Goal: Task Accomplishment & Management: Use online tool/utility

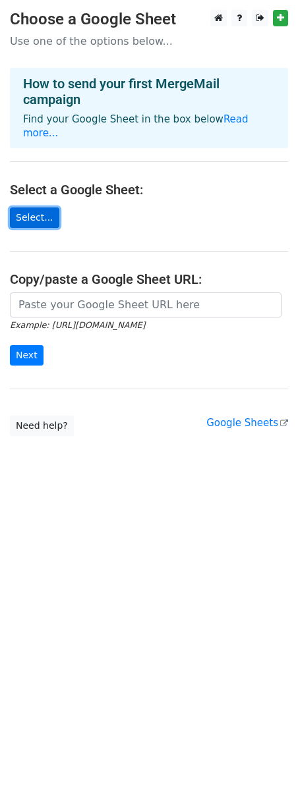
click at [49, 207] on link "Select..." at bounding box center [34, 217] width 49 height 20
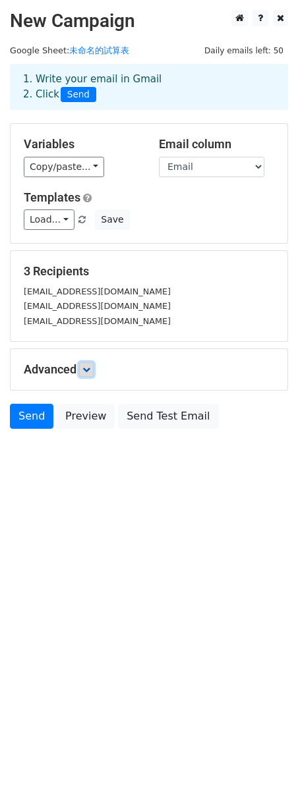
click at [83, 365] on link at bounding box center [86, 369] width 14 height 14
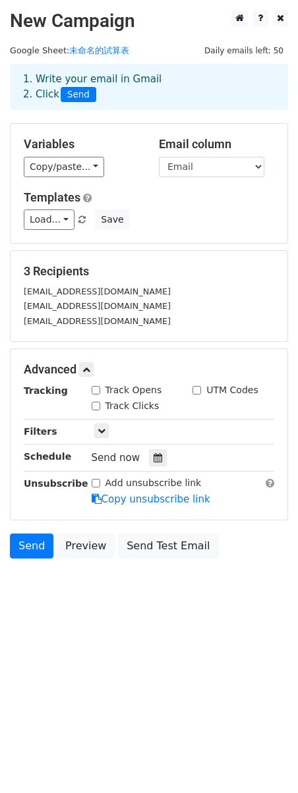
click at [151, 372] on h5 "Advanced" at bounding box center [149, 369] width 250 height 14
click at [89, 364] on link at bounding box center [86, 369] width 14 height 14
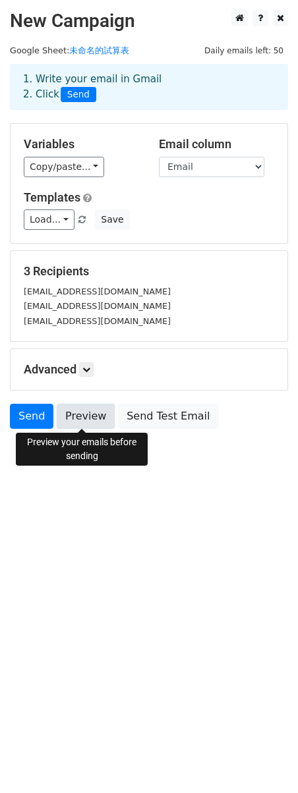
click at [88, 418] on link "Preview" at bounding box center [86, 416] width 58 height 25
click at [90, 421] on link "Preview" at bounding box center [86, 416] width 58 height 25
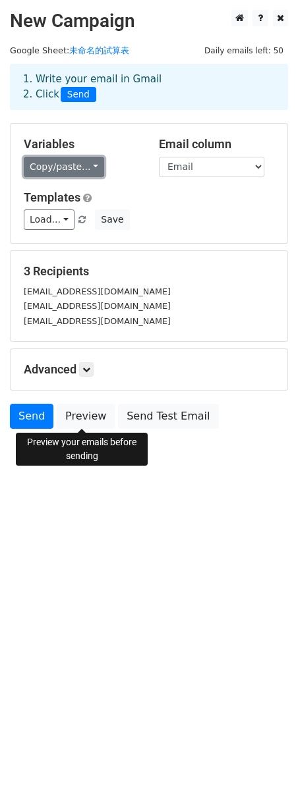
click at [86, 163] on link "Copy/paste..." at bounding box center [64, 167] width 80 height 20
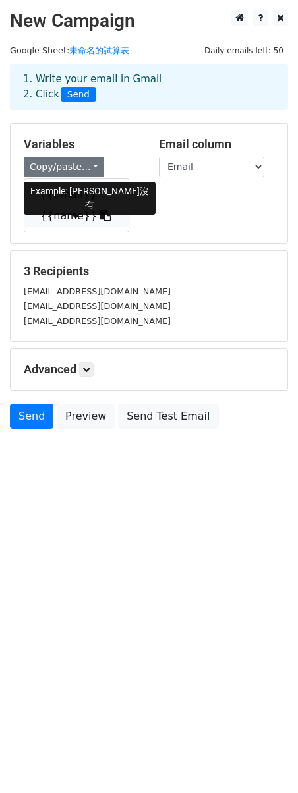
click at [97, 221] on span at bounding box center [104, 215] width 14 height 13
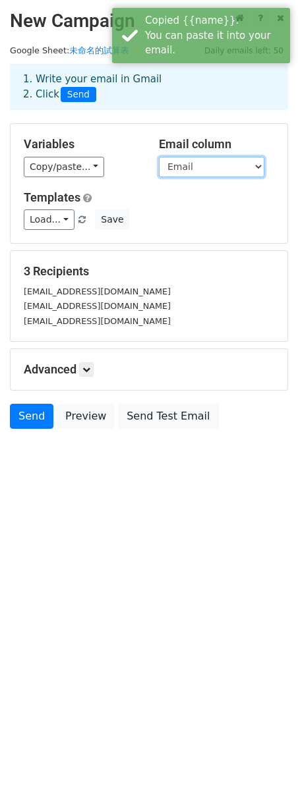
click at [212, 171] on select "Email name" at bounding box center [211, 167] width 105 height 20
click at [159, 157] on select "Email name" at bounding box center [211, 167] width 105 height 20
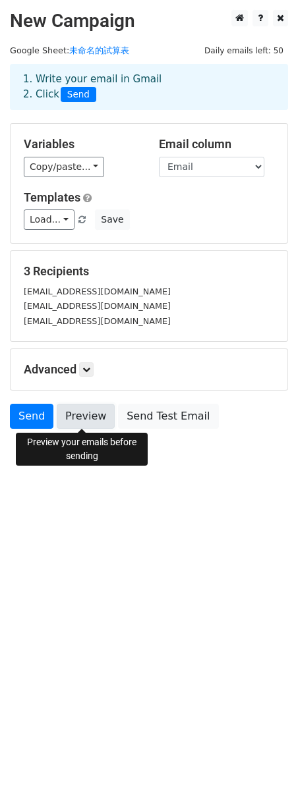
click at [86, 414] on link "Preview" at bounding box center [86, 416] width 58 height 25
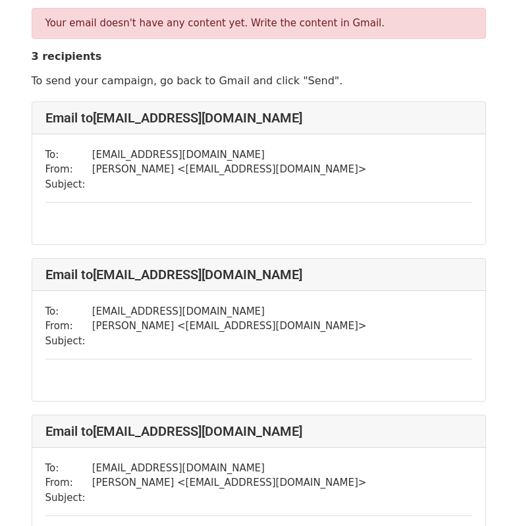
scroll to position [227, 0]
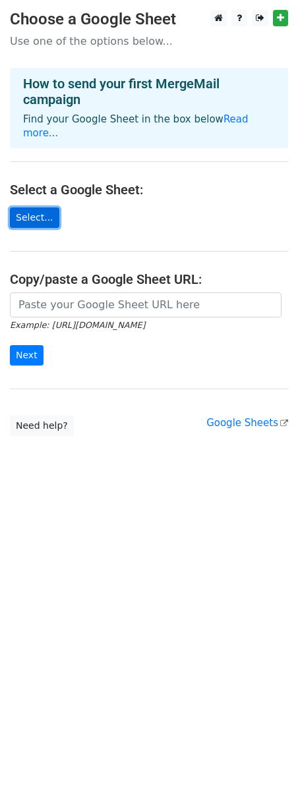
click at [36, 207] on link "Select..." at bounding box center [34, 217] width 49 height 20
click at [44, 207] on link "Select..." at bounding box center [34, 217] width 49 height 20
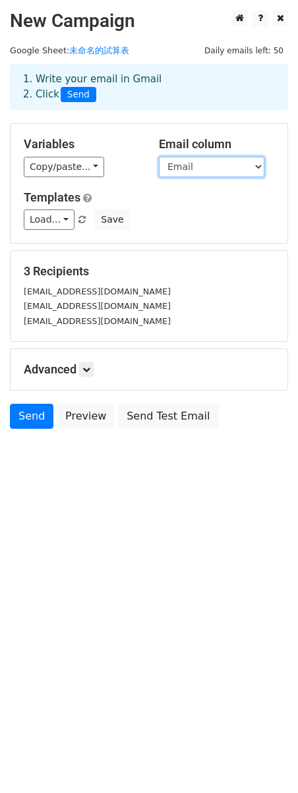
click at [233, 171] on select "Email name" at bounding box center [211, 167] width 105 height 20
click at [159, 157] on select "Email name" at bounding box center [211, 167] width 105 height 20
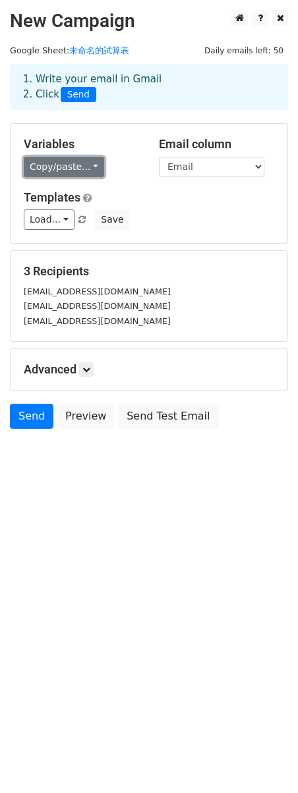
click at [76, 163] on link "Copy/paste..." at bounding box center [64, 167] width 80 height 20
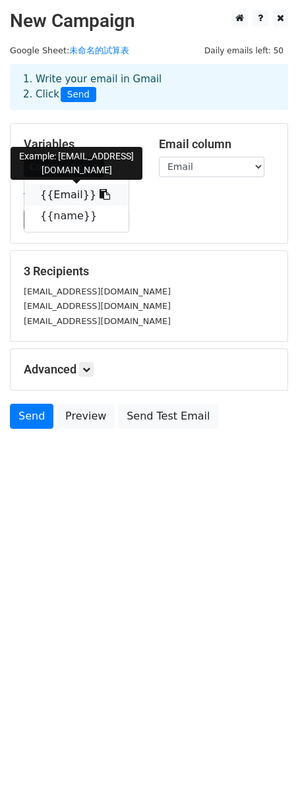
click at [72, 193] on link "{{Email}}" at bounding box center [76, 194] width 104 height 21
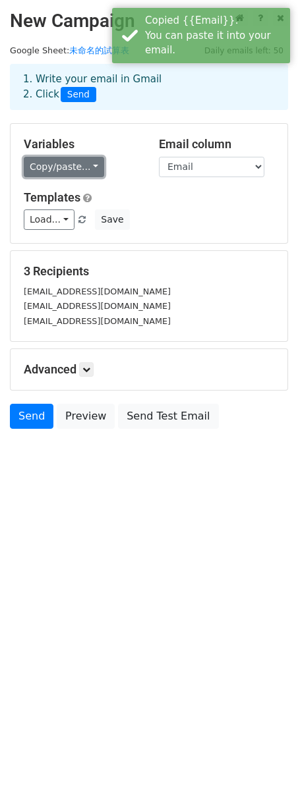
click at [80, 166] on link "Copy/paste..." at bounding box center [64, 167] width 80 height 20
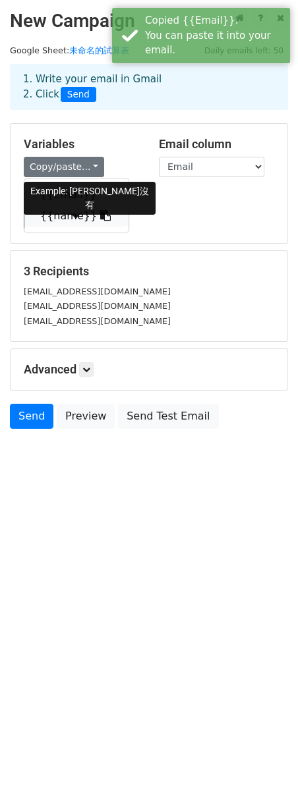
click at [68, 220] on link "{{name}}" at bounding box center [76, 215] width 104 height 21
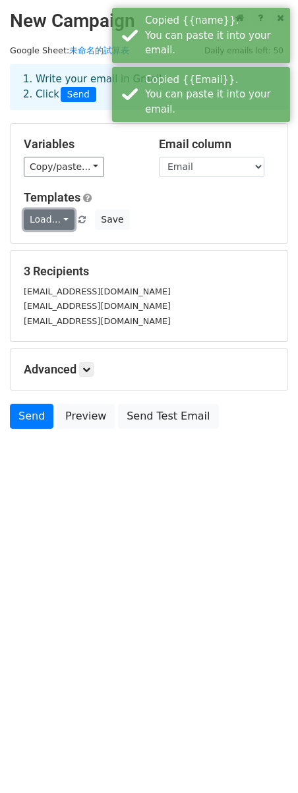
click at [61, 222] on link "Load..." at bounding box center [49, 219] width 51 height 20
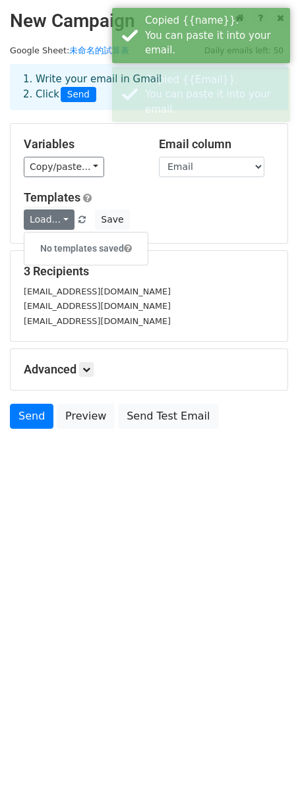
click at [239, 206] on div "Templates Load... No templates saved Save" at bounding box center [149, 210] width 270 height 40
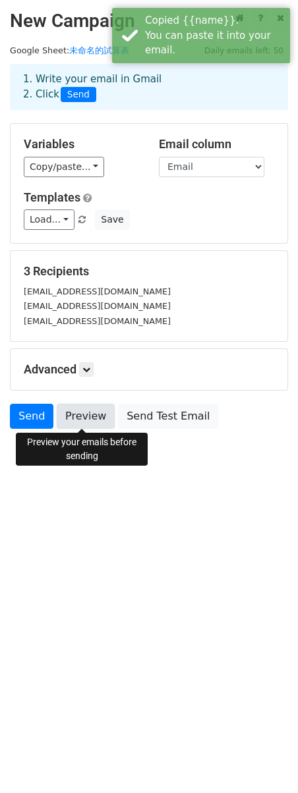
click at [86, 421] on link "Preview" at bounding box center [86, 416] width 58 height 25
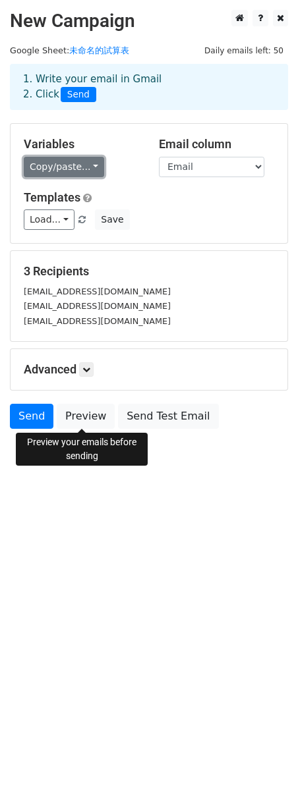
click at [73, 165] on link "Copy/paste..." at bounding box center [64, 167] width 80 height 20
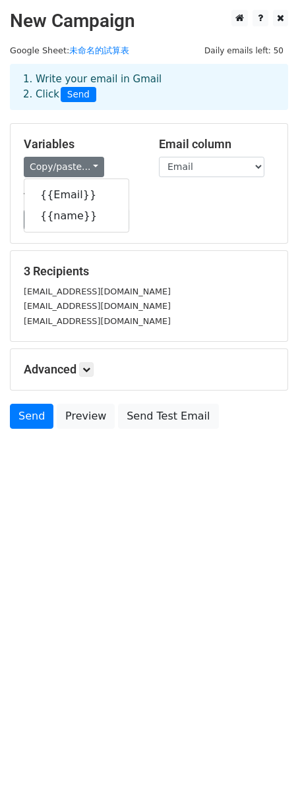
click at [193, 219] on div "Load... No templates saved Save" at bounding box center [149, 219] width 270 height 20
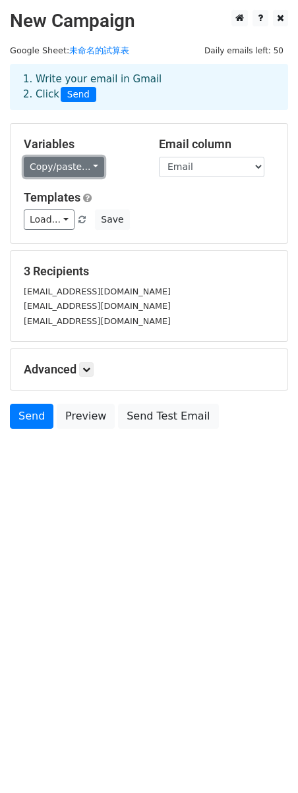
click at [84, 171] on link "Copy/paste..." at bounding box center [64, 167] width 80 height 20
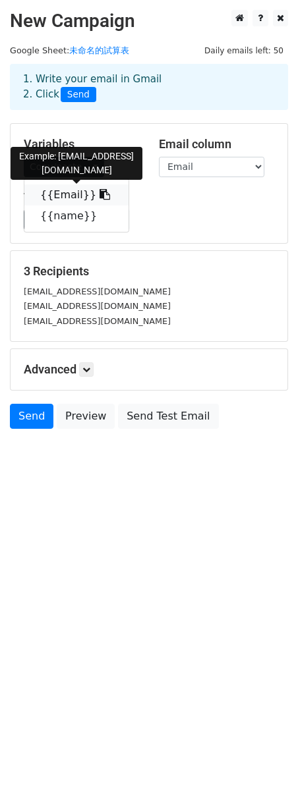
click at [67, 190] on link "{{Email}}" at bounding box center [76, 194] width 104 height 21
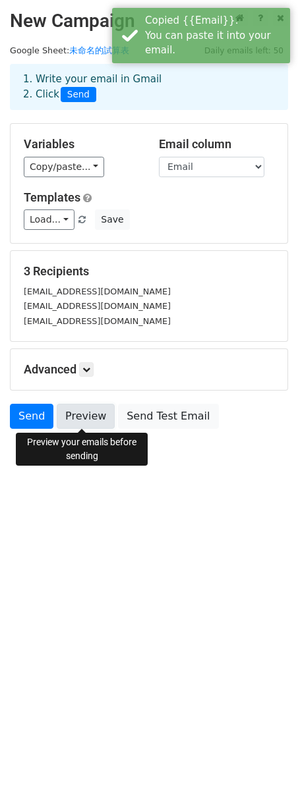
click at [101, 412] on link "Preview" at bounding box center [86, 416] width 58 height 25
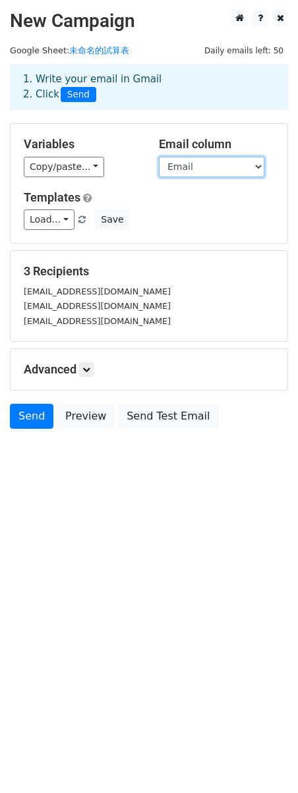
click at [194, 159] on select "Email name" at bounding box center [211, 167] width 105 height 20
click at [159, 157] on select "Email name" at bounding box center [211, 167] width 105 height 20
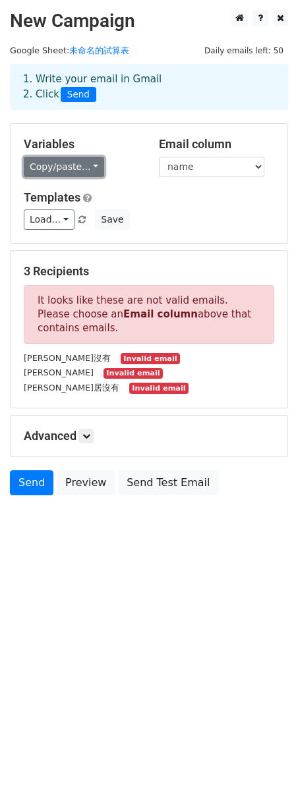
click at [61, 164] on link "Copy/paste..." at bounding box center [64, 167] width 80 height 20
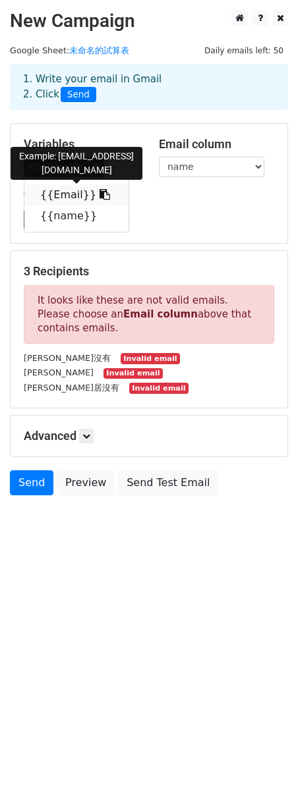
click at [59, 196] on link "{{Email}}" at bounding box center [76, 194] width 104 height 21
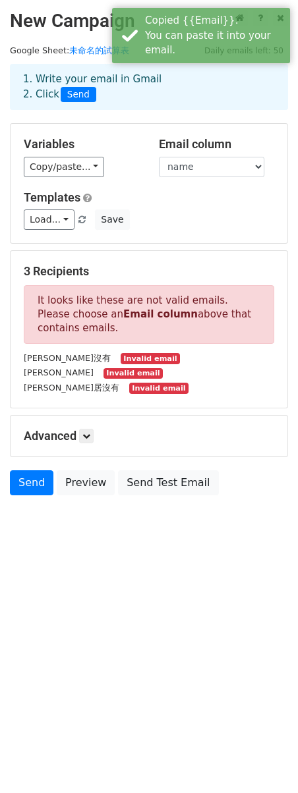
click at [209, 208] on div "Templates Load... No templates saved Save" at bounding box center [149, 210] width 270 height 40
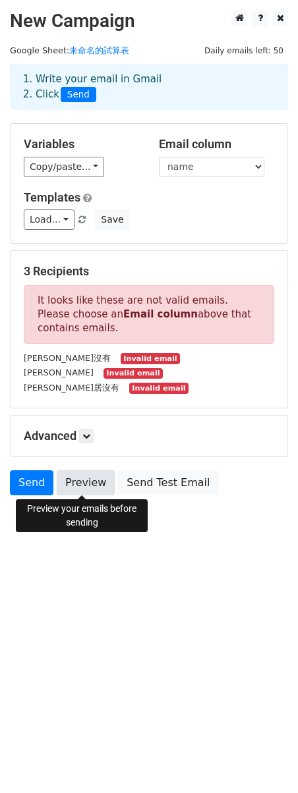
click at [76, 485] on link "Preview" at bounding box center [86, 482] width 58 height 25
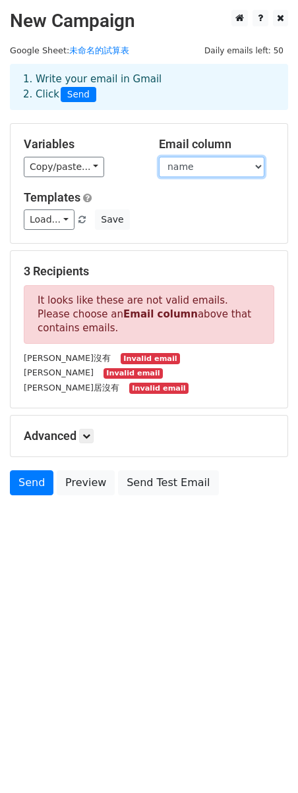
click at [225, 168] on select "Email name" at bounding box center [211, 167] width 105 height 20
select select "Email"
click at [159, 157] on select "Email name" at bounding box center [211, 167] width 105 height 20
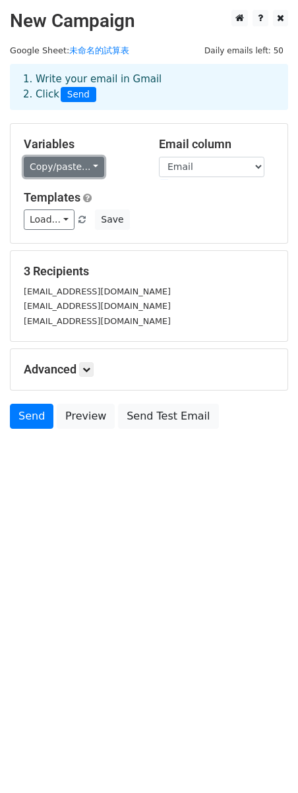
click at [84, 171] on link "Copy/paste..." at bounding box center [64, 167] width 80 height 20
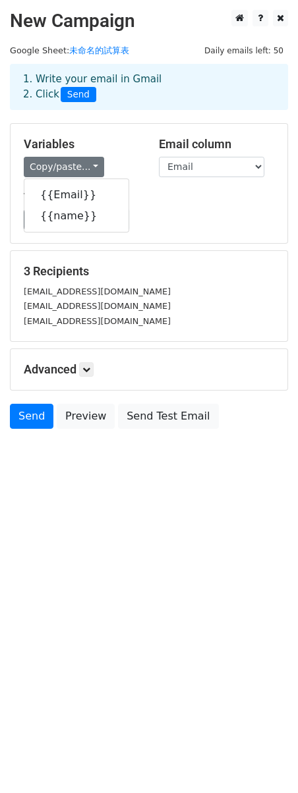
click at [192, 209] on div "Templates Load... No templates saved Save" at bounding box center [149, 210] width 270 height 40
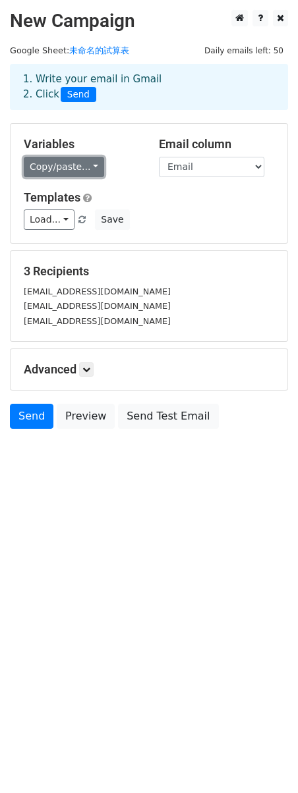
click at [92, 172] on link "Copy/paste..." at bounding box center [64, 167] width 80 height 20
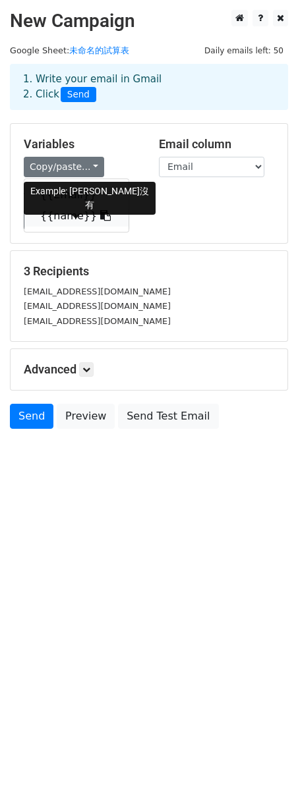
click at [61, 216] on link "{{name}}" at bounding box center [76, 215] width 104 height 21
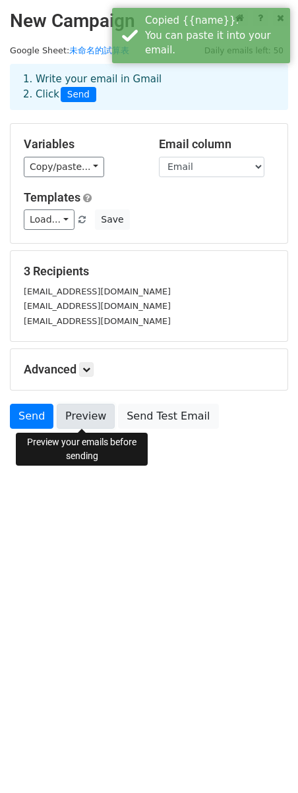
click at [74, 409] on link "Preview" at bounding box center [86, 416] width 58 height 25
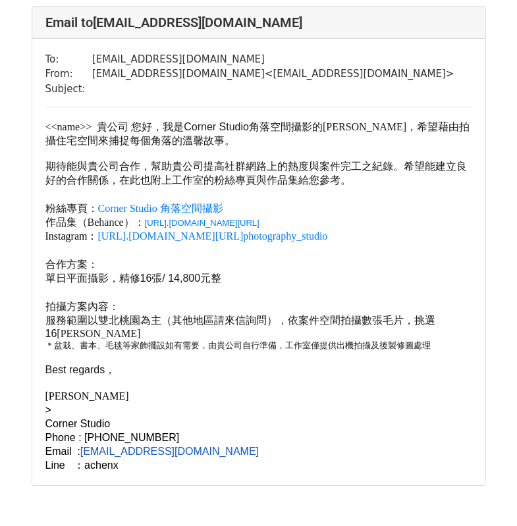
scroll to position [1029, 0]
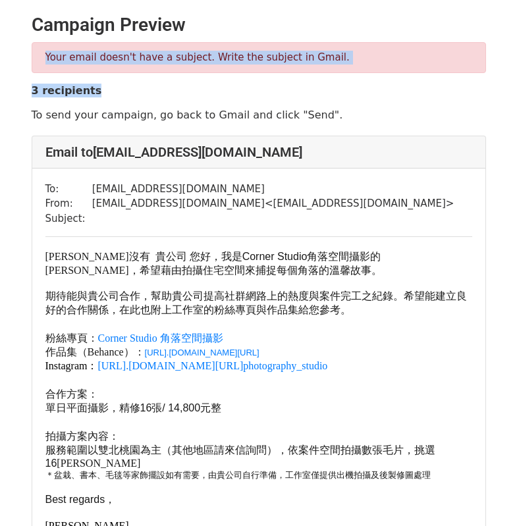
drag, startPoint x: 46, startPoint y: 53, endPoint x: 418, endPoint y: 74, distance: 372.0
click at [418, 74] on div "Your email doesn't have a subject. Write the subject in Gmail. 3 recipients To …" at bounding box center [259, 82] width 474 height 80
copy div "Your email doesn't have a subject. Write the subject in Gmail. 3 recipients"
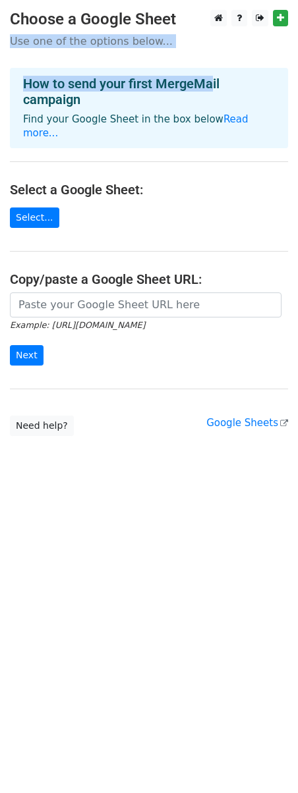
drag, startPoint x: 10, startPoint y: 44, endPoint x: 213, endPoint y: 67, distance: 204.8
click at [213, 67] on main "Choose a Google Sheet Use one of the options below... How to send your first Me…" at bounding box center [149, 223] width 298 height 426
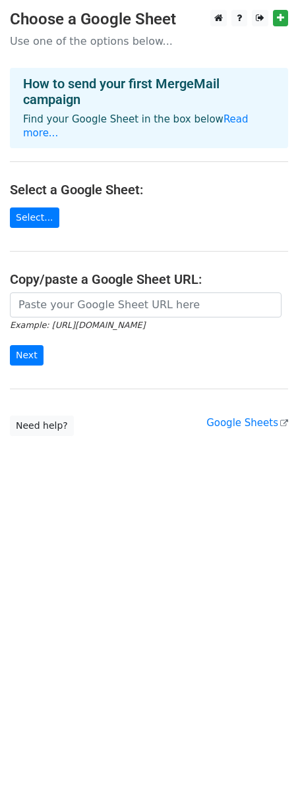
drag, startPoint x: 187, startPoint y: 94, endPoint x: 202, endPoint y: 104, distance: 18.1
click at [185, 95] on h4 "How to send your first MergeMail campaign" at bounding box center [149, 92] width 252 height 32
click at [242, 122] on link "Read more..." at bounding box center [135, 126] width 225 height 26
click at [41, 207] on link "Select..." at bounding box center [34, 217] width 49 height 20
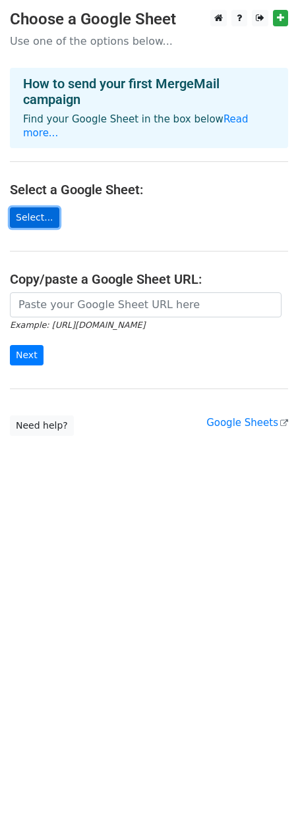
click at [51, 207] on link "Select..." at bounding box center [34, 217] width 49 height 20
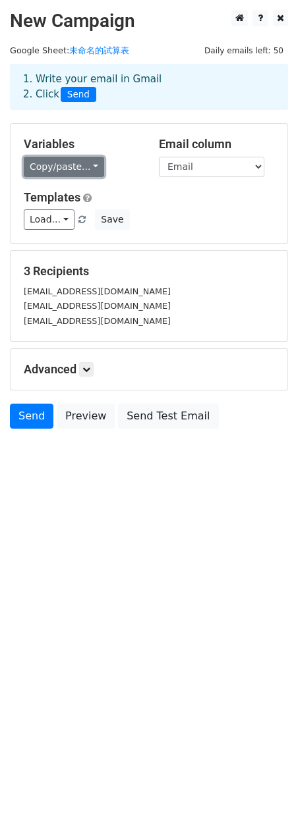
click at [91, 167] on link "Copy/paste..." at bounding box center [64, 167] width 80 height 20
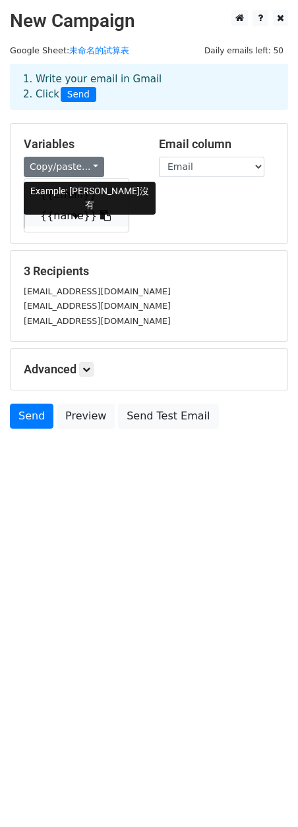
click at [68, 218] on link "{{name}}" at bounding box center [76, 215] width 104 height 21
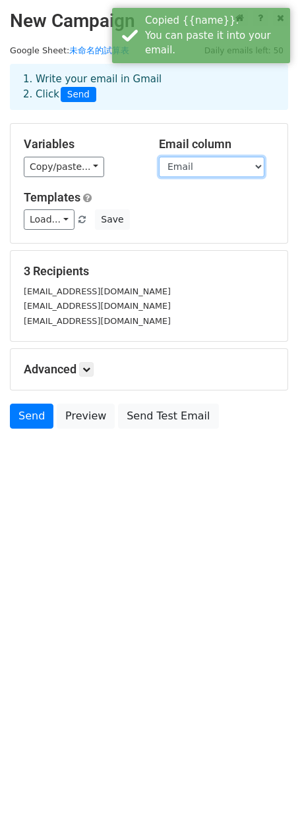
drag, startPoint x: 211, startPoint y: 157, endPoint x: 212, endPoint y: 168, distance: 10.6
click at [211, 157] on select "Email name" at bounding box center [211, 167] width 105 height 20
click at [159, 157] on select "Email name" at bounding box center [211, 167] width 105 height 20
click at [213, 203] on h5 "Templates" at bounding box center [149, 197] width 250 height 14
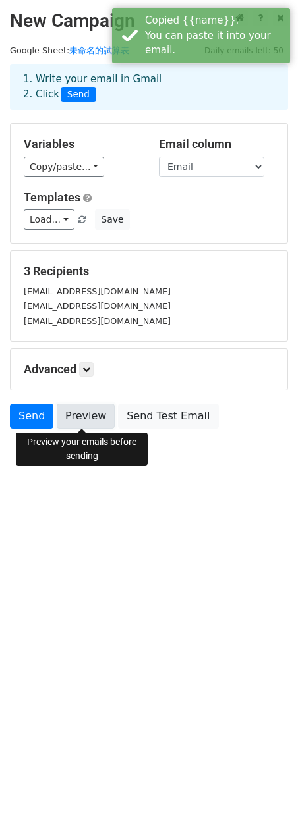
click at [92, 419] on link "Preview" at bounding box center [86, 416] width 58 height 25
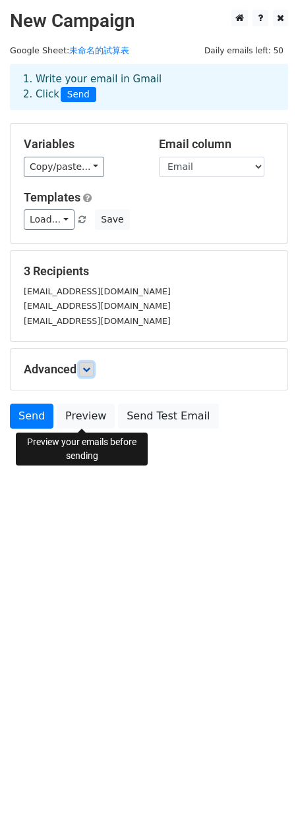
click at [90, 369] on icon at bounding box center [86, 369] width 8 height 8
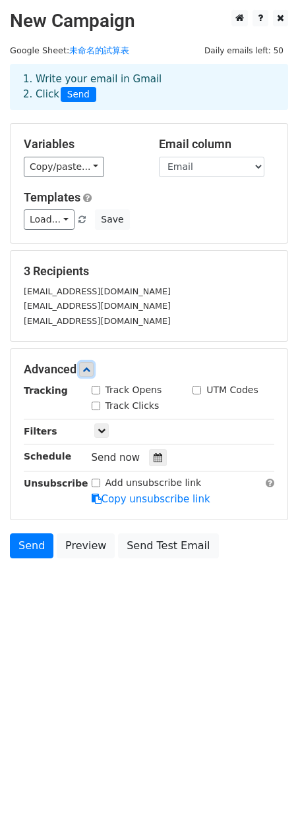
click at [90, 369] on icon at bounding box center [86, 369] width 8 height 8
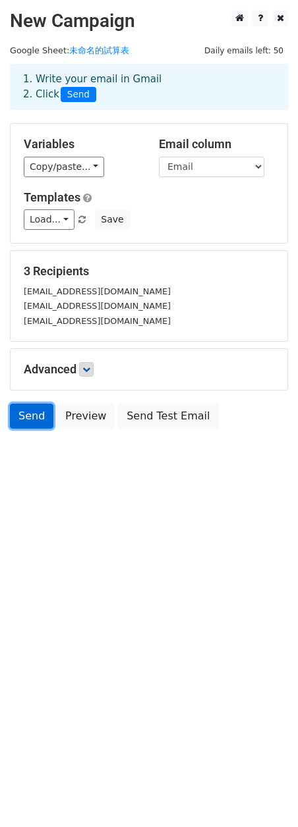
click at [40, 420] on link "Send" at bounding box center [31, 416] width 43 height 25
